Goal: Information Seeking & Learning: Check status

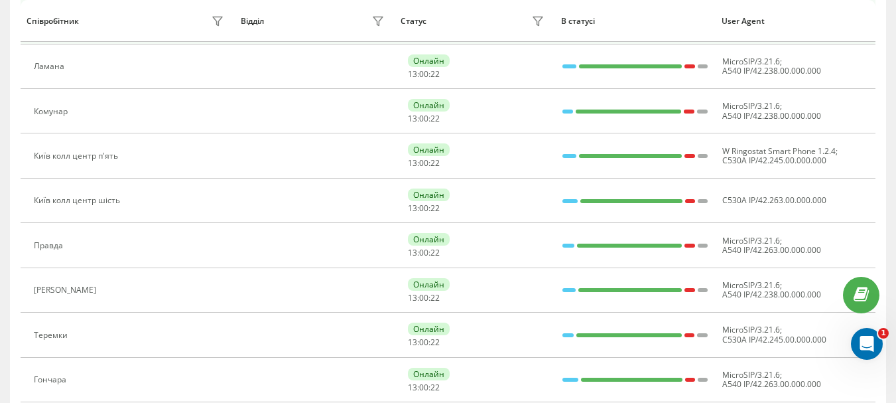
scroll to position [570, 0]
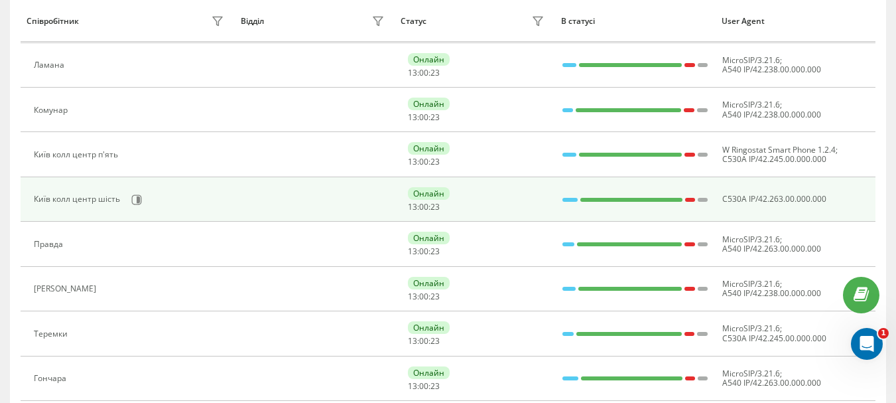
click at [125, 200] on div "Київ колл центр шість" at bounding box center [130, 199] width 193 height 23
click at [137, 199] on icon at bounding box center [138, 199] width 3 height 7
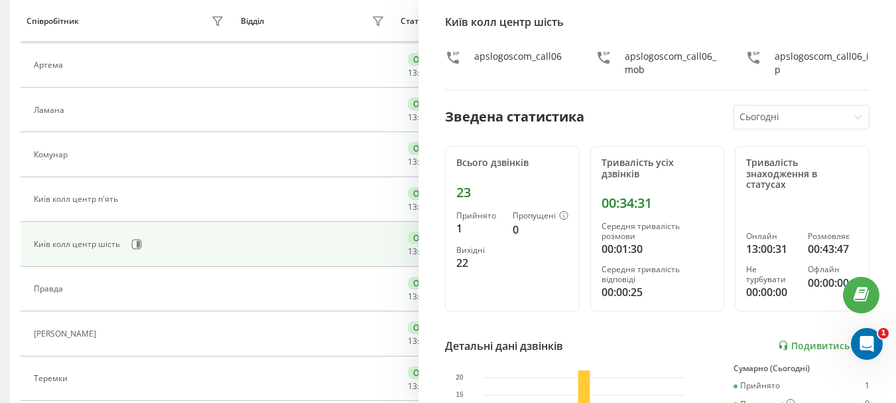
scroll to position [66, 0]
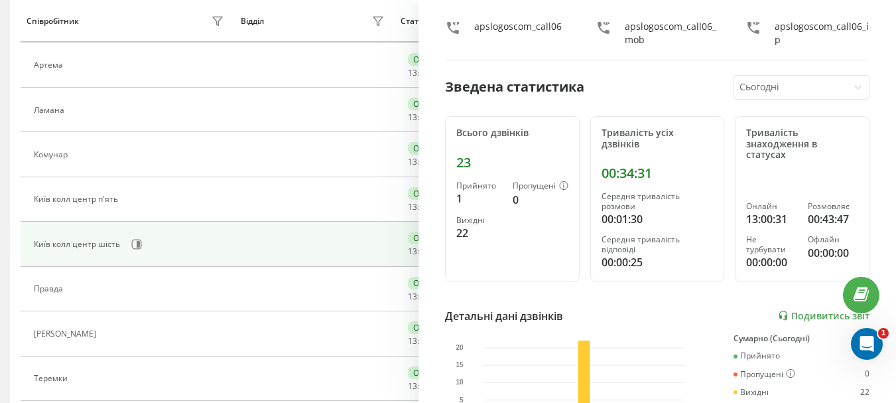
click at [484, 131] on div "Всього дзвінків" at bounding box center [512, 132] width 112 height 11
click at [458, 165] on div "23" at bounding box center [512, 163] width 112 height 16
click at [459, 163] on div "23" at bounding box center [512, 163] width 112 height 16
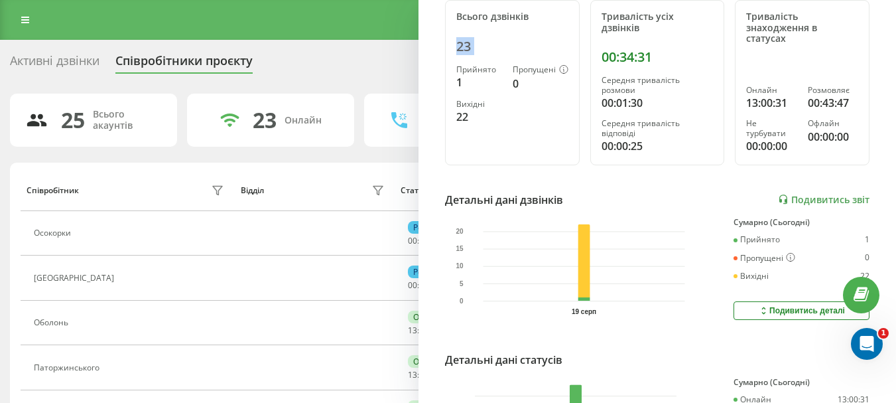
scroll to position [199, 0]
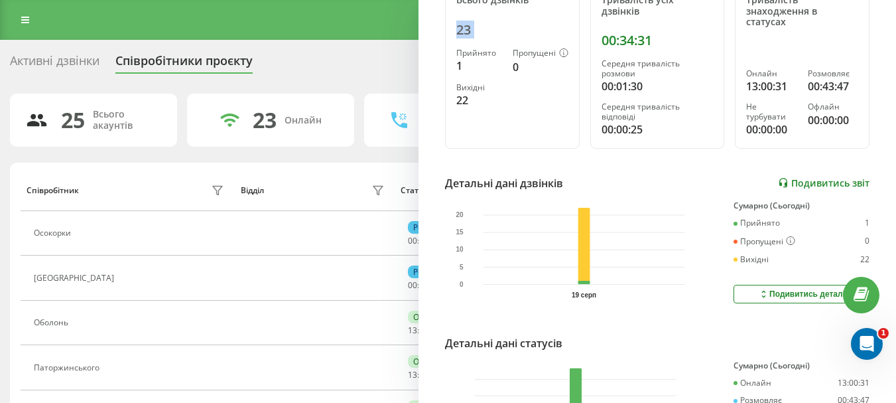
click at [828, 180] on link "Подивитись звіт" at bounding box center [824, 182] width 92 height 11
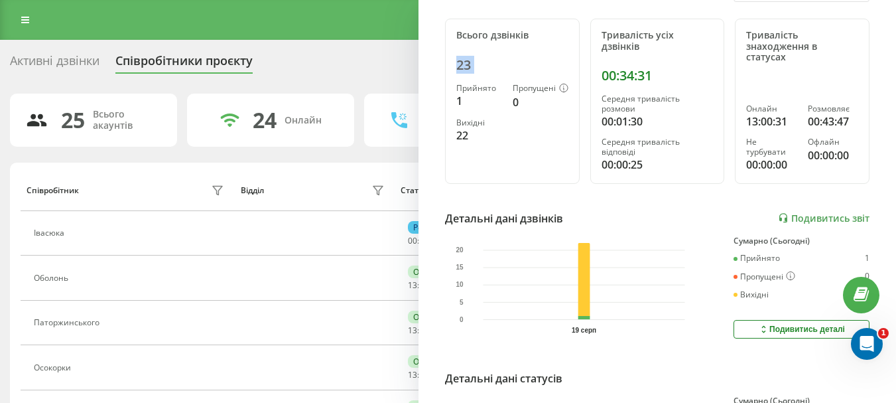
scroll to position [66, 0]
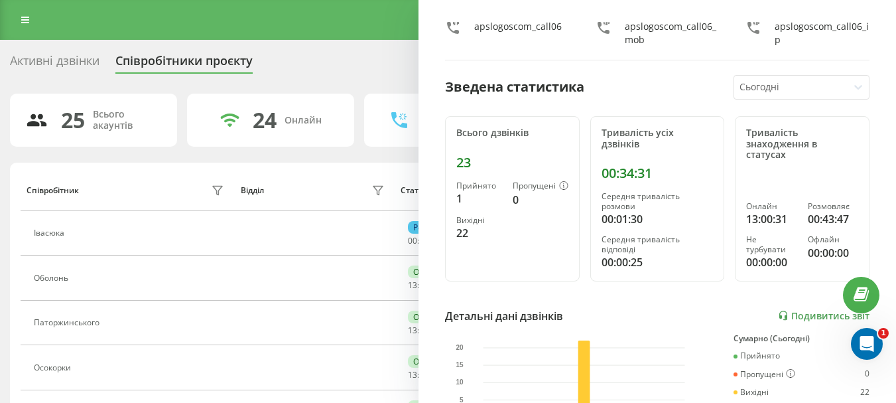
click at [360, 64] on div "Активні дзвінки Співробітники проєкту Оберіть відділ" at bounding box center [448, 64] width 876 height 28
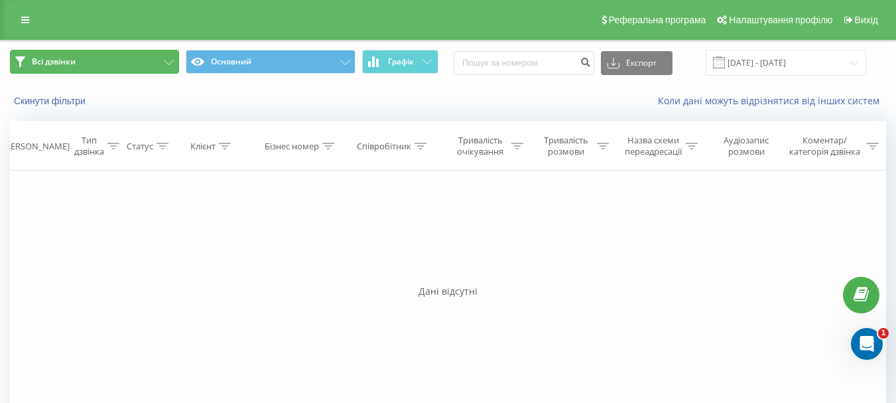
click at [153, 60] on button "Всі дзвінки" at bounding box center [94, 62] width 169 height 24
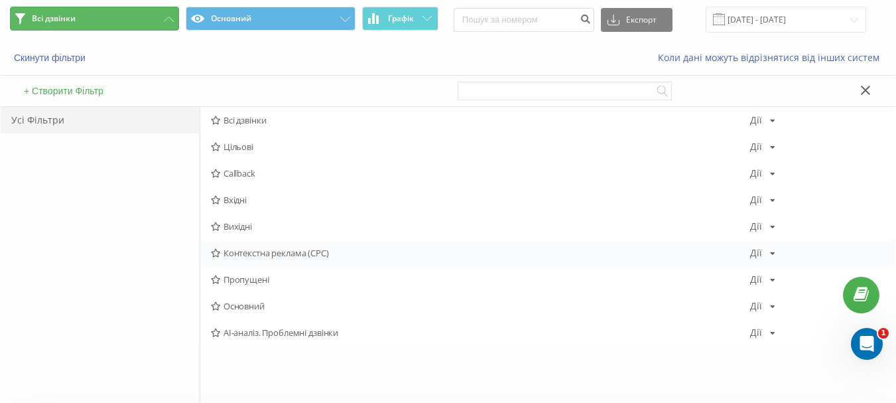
scroll to position [66, 0]
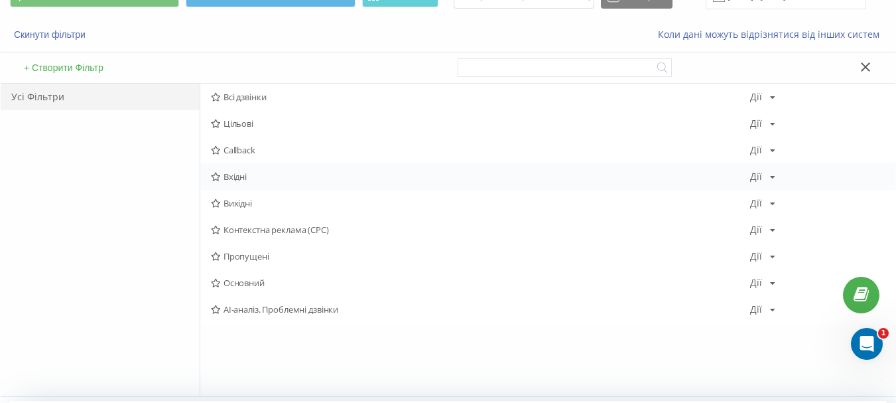
click at [255, 180] on span "Вхідні" at bounding box center [480, 176] width 539 height 9
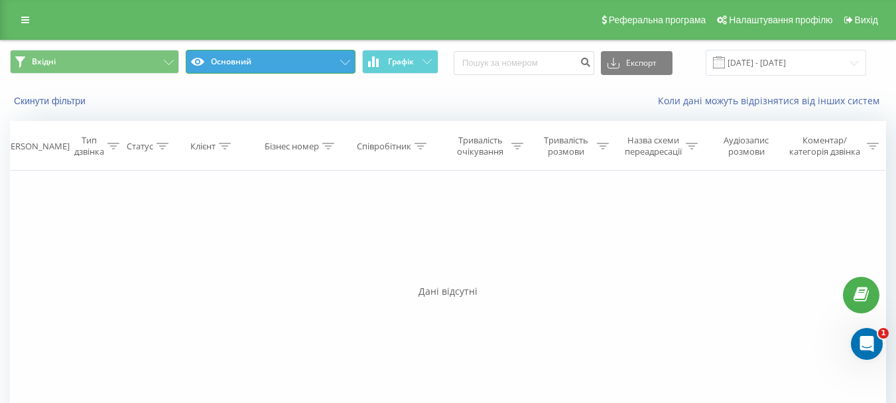
click at [273, 62] on button "Основний" at bounding box center [270, 62] width 169 height 24
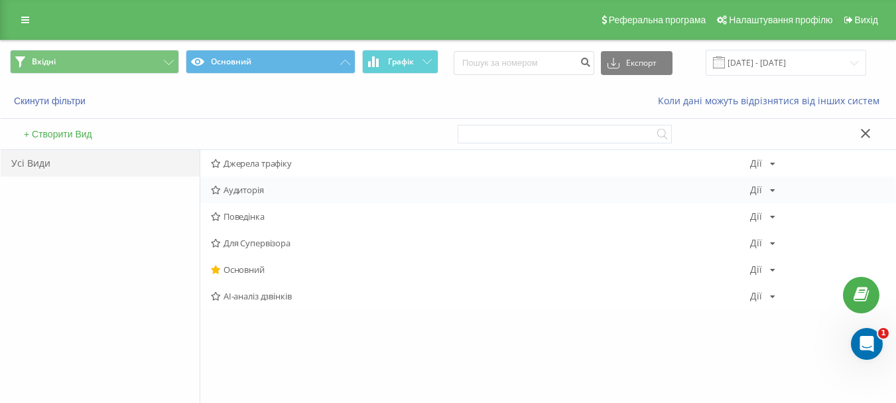
click at [277, 190] on span "Аудиторія" at bounding box center [480, 189] width 539 height 9
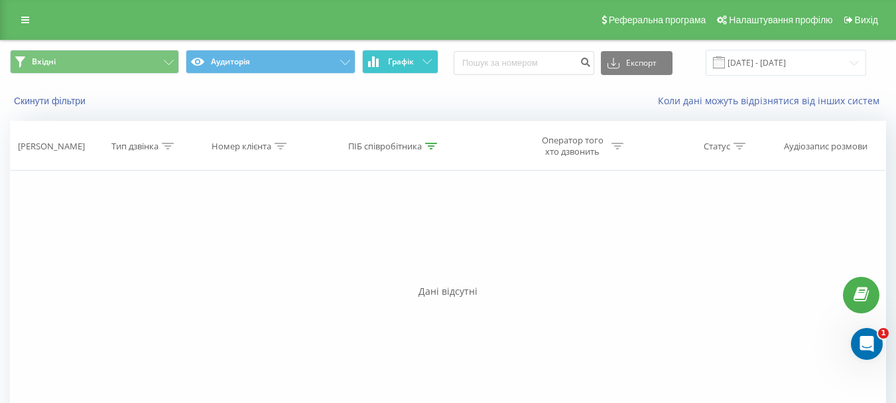
click at [410, 64] on span "Графік" at bounding box center [401, 61] width 26 height 9
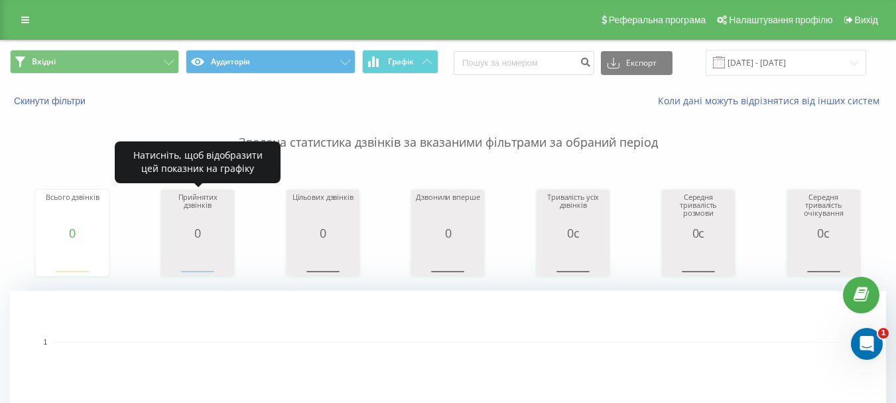
click at [204, 238] on div "0" at bounding box center [198, 232] width 66 height 13
